Goal: Transaction & Acquisition: Subscribe to service/newsletter

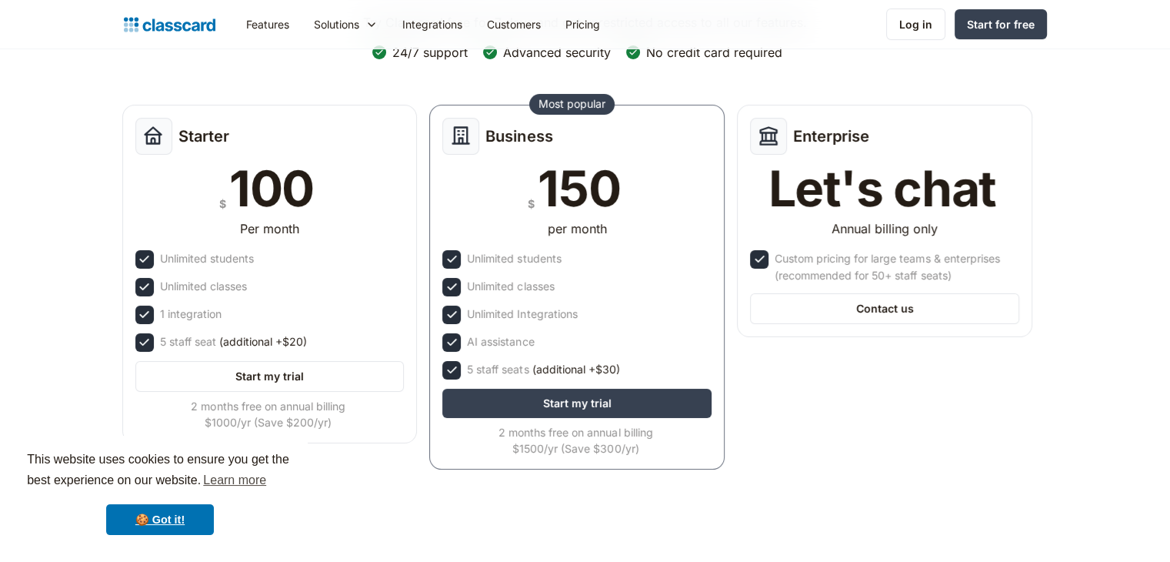
scroll to position [170, 0]
click at [136, 525] on link "🍪 Got it!" at bounding box center [160, 519] width 108 height 31
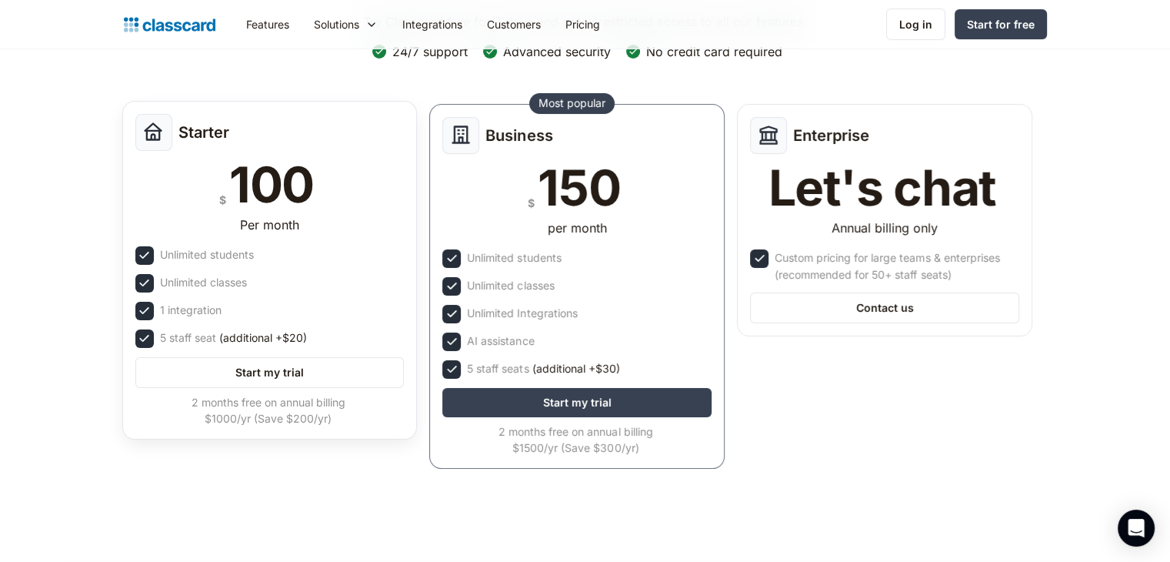
click at [172, 204] on div "$ 100" at bounding box center [269, 184] width 269 height 49
click at [171, 222] on div "Per month" at bounding box center [269, 227] width 269 height 25
click at [364, 224] on div "Per month" at bounding box center [269, 227] width 269 height 25
click at [204, 364] on link "Start my trial" at bounding box center [269, 372] width 269 height 31
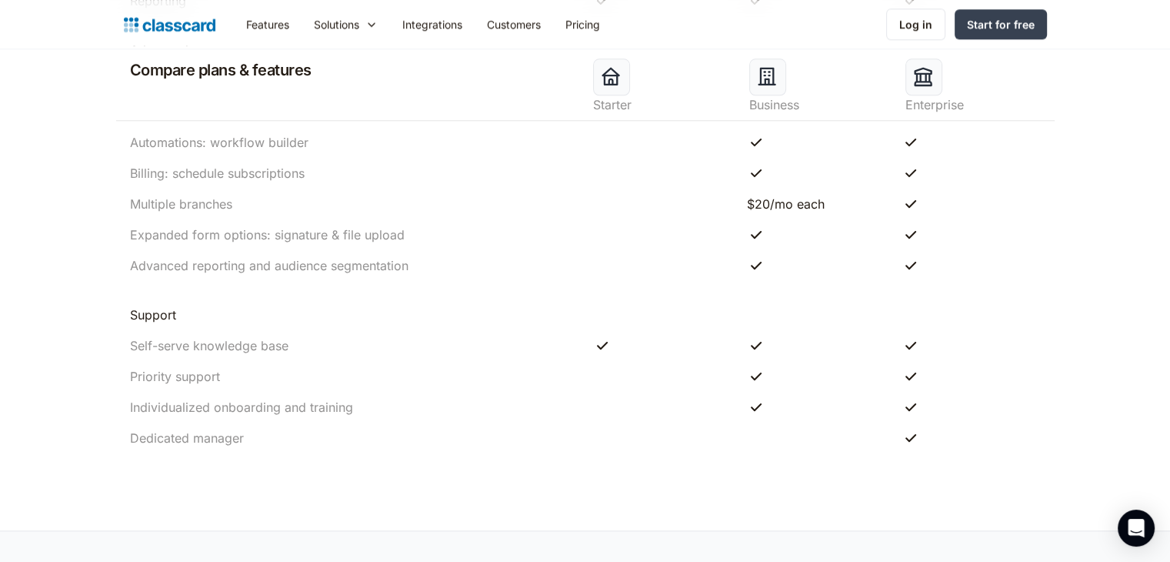
scroll to position [1662, 0]
